Goal: Information Seeking & Learning: Check status

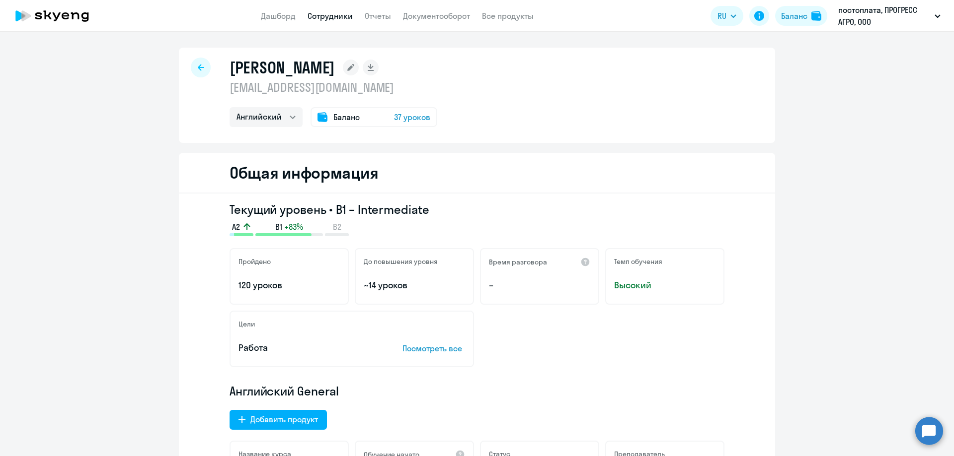
select select "english"
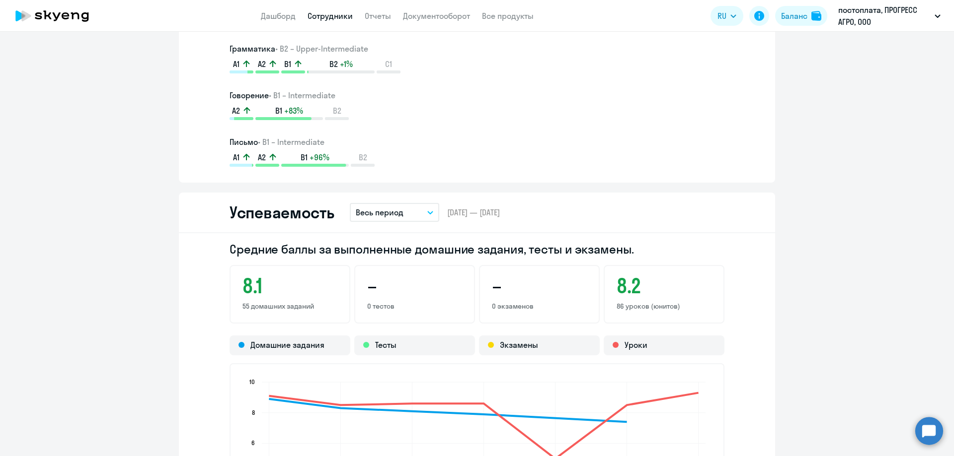
scroll to position [844, 0]
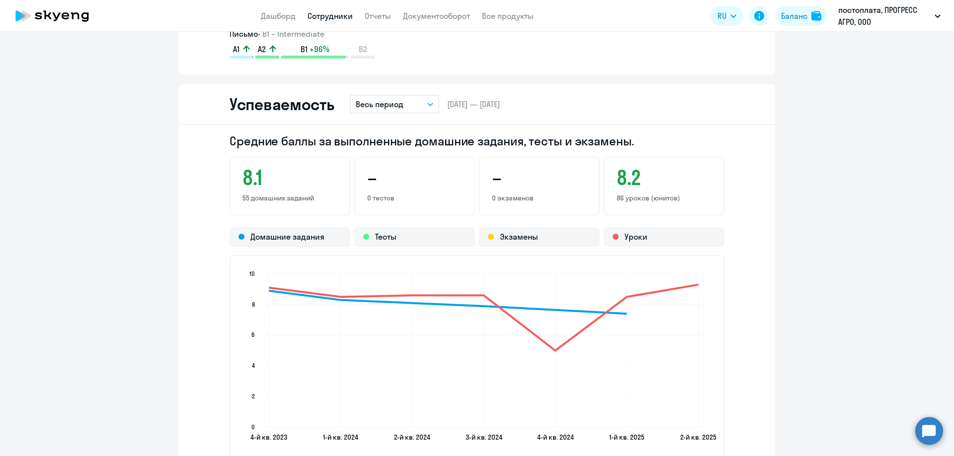
click at [428, 106] on icon "button" at bounding box center [430, 104] width 5 height 2
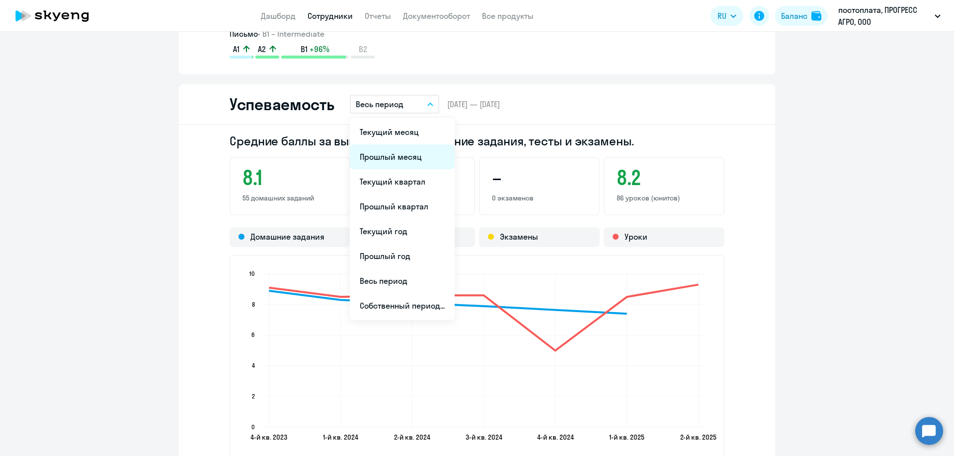
click at [398, 157] on li "Прошлый месяц" at bounding box center [402, 157] width 105 height 25
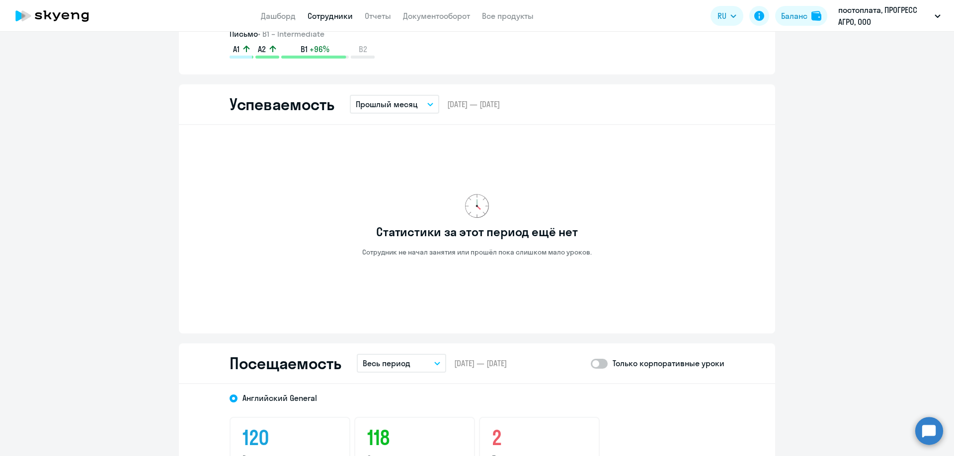
click at [404, 98] on button "Прошлый месяц" at bounding box center [394, 104] width 89 height 19
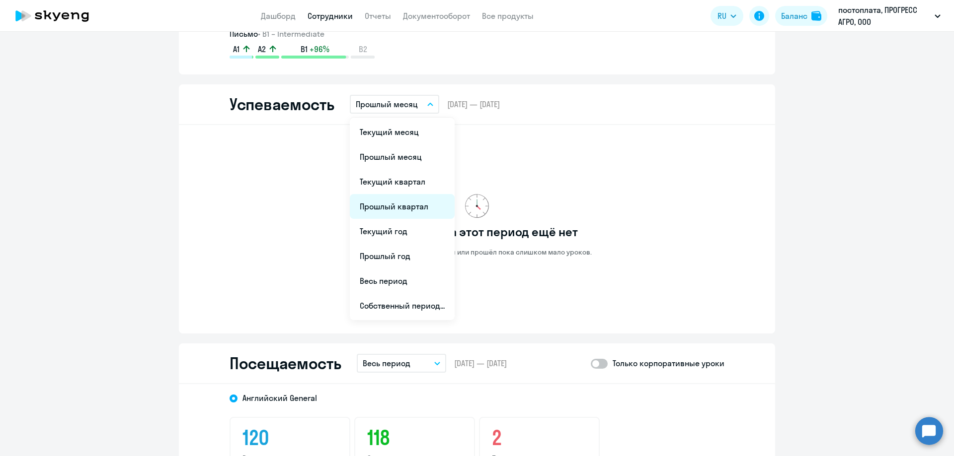
click at [391, 214] on li "Прошлый квартал" at bounding box center [402, 206] width 105 height 25
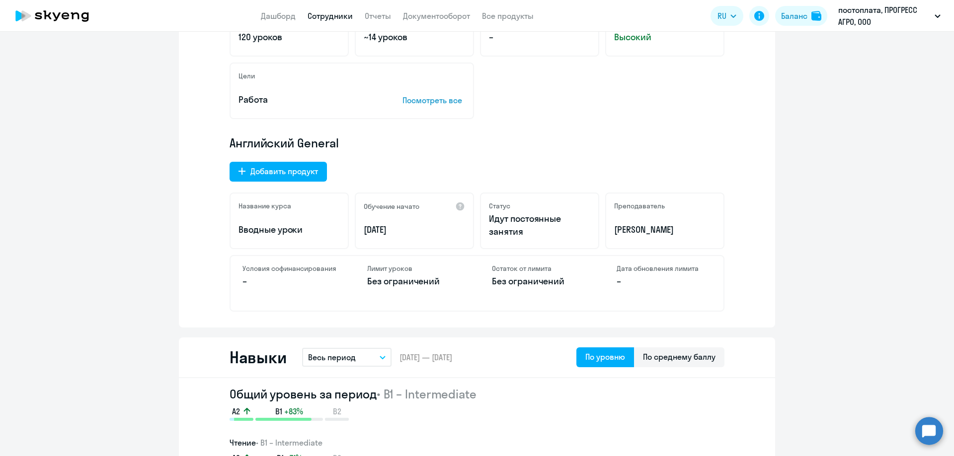
scroll to position [0, 0]
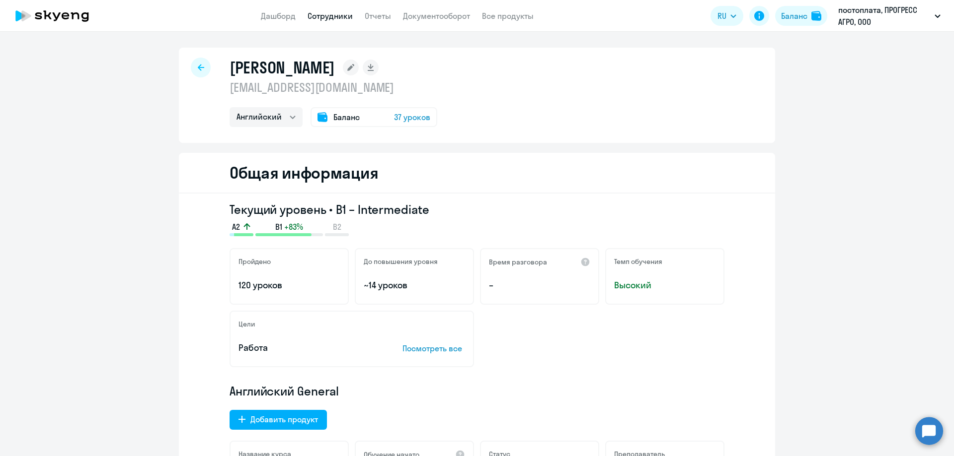
click at [201, 69] on div at bounding box center [201, 68] width 20 height 20
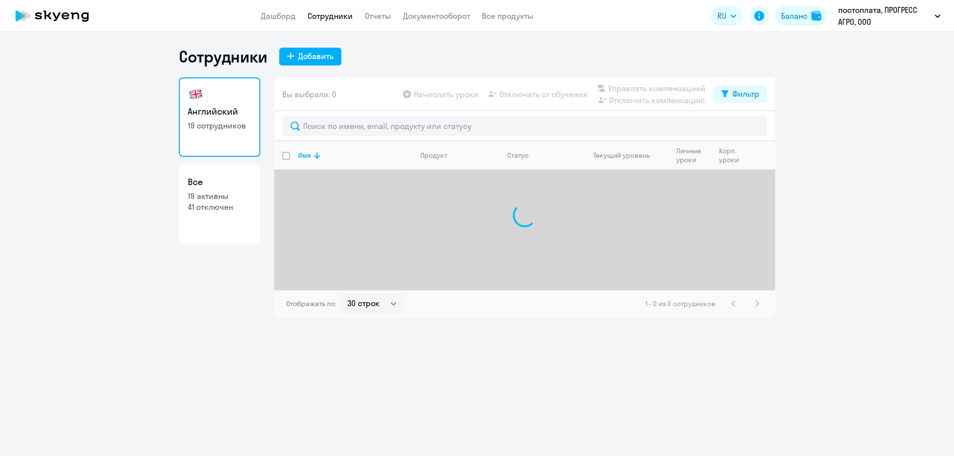
select select "30"
